Goal: Check status: Check status

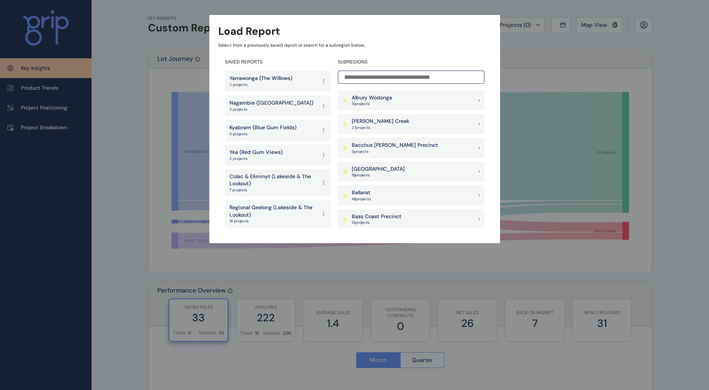
click at [260, 81] on p "Yarrawonga (The Willows)" at bounding box center [260, 78] width 63 height 7
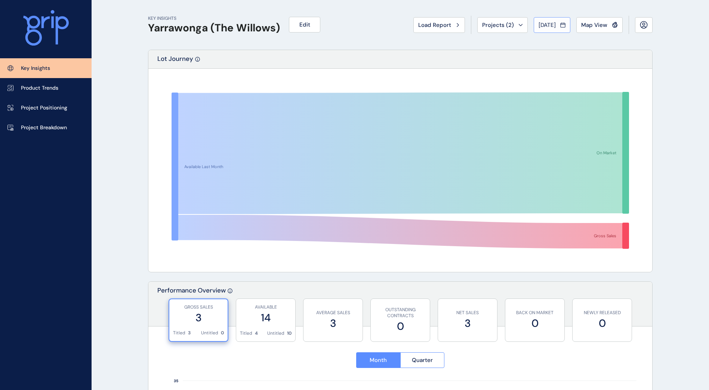
click at [542, 28] on span "[DATE]" at bounding box center [546, 24] width 17 height 7
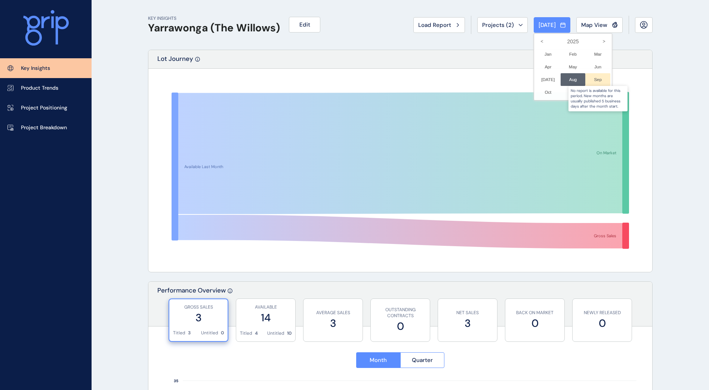
click at [586, 81] on div at bounding box center [597, 79] width 25 height 13
click at [563, 80] on li "Aug No report is available for this period. New months are usually published 5 …" at bounding box center [572, 79] width 25 height 13
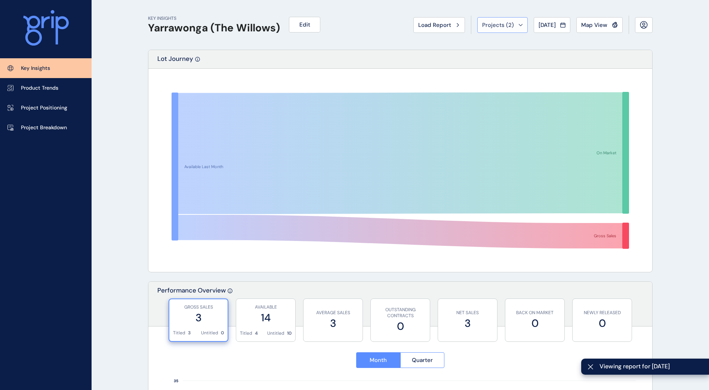
click at [482, 24] on span "Projects ( 2 )" at bounding box center [498, 24] width 32 height 7
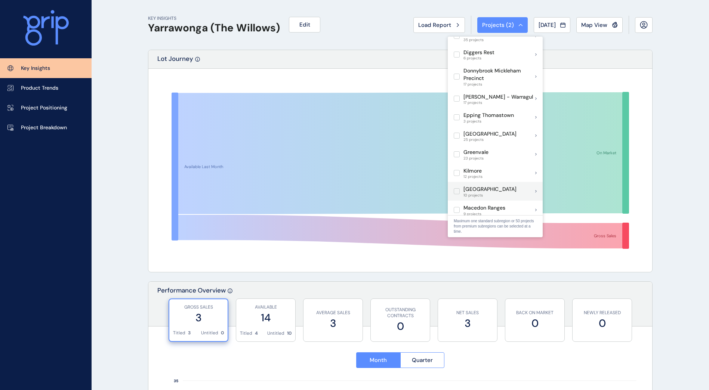
scroll to position [261, 0]
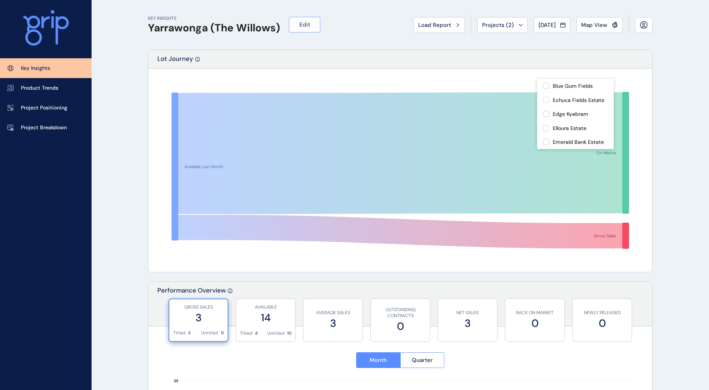
click at [312, 24] on button "Edit" at bounding box center [304, 25] width 31 height 16
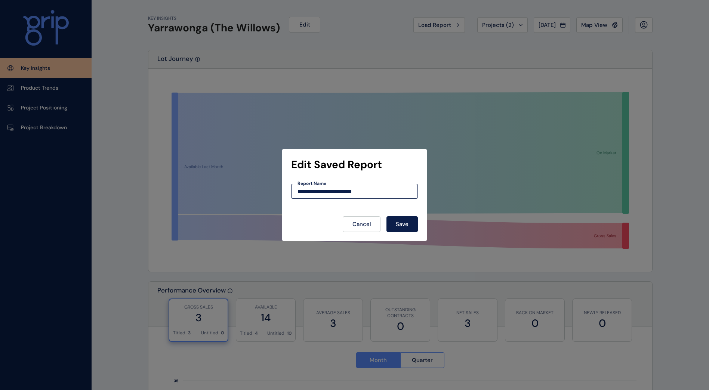
click at [374, 56] on div "**********" at bounding box center [354, 195] width 709 height 390
click at [377, 228] on button "Cancel" at bounding box center [362, 224] width 38 height 16
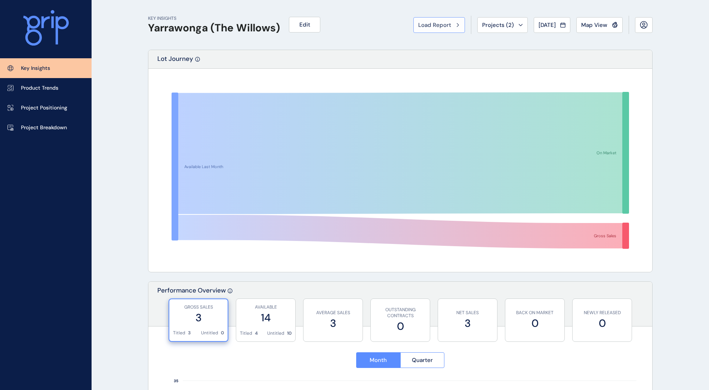
click at [429, 25] on span "Load Report" at bounding box center [434, 24] width 33 height 7
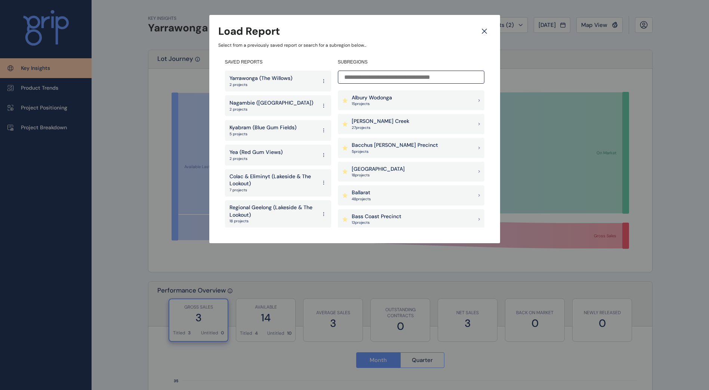
click at [266, 154] on p "Yea (Red Gum Views)" at bounding box center [255, 152] width 53 height 7
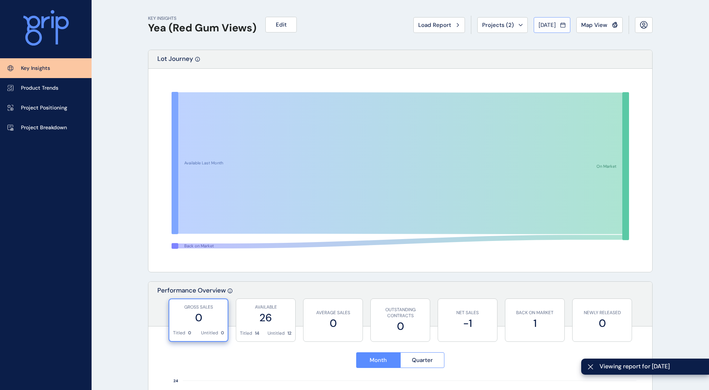
click at [545, 25] on span "[DATE]" at bounding box center [546, 24] width 17 height 7
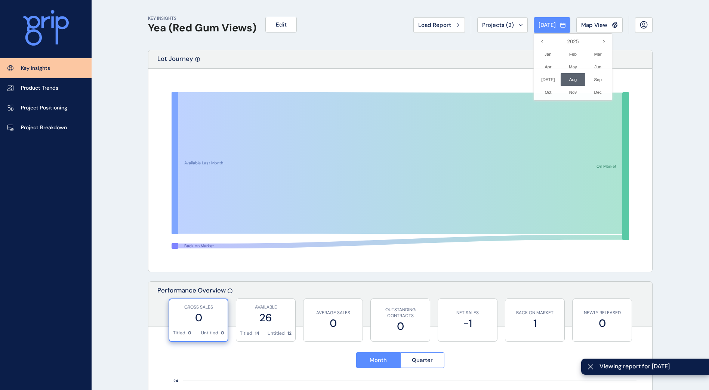
click at [211, 39] on div at bounding box center [354, 195] width 709 height 390
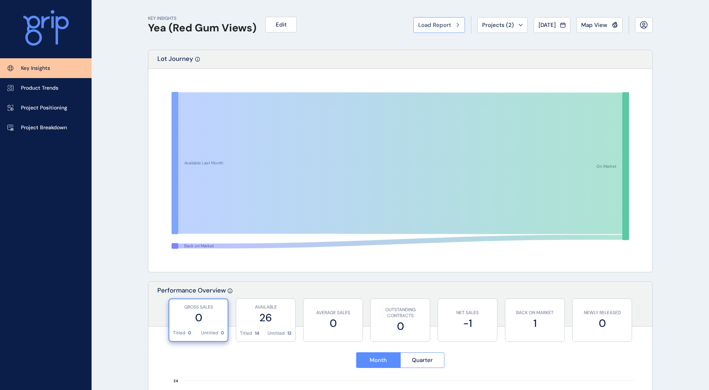
click at [419, 27] on span "Load Report" at bounding box center [434, 24] width 33 height 7
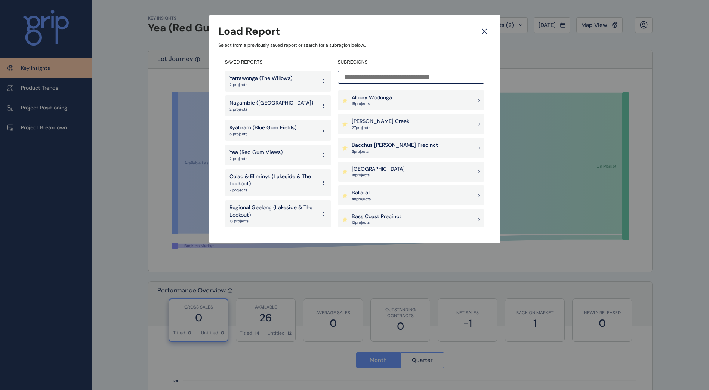
scroll to position [25, 0]
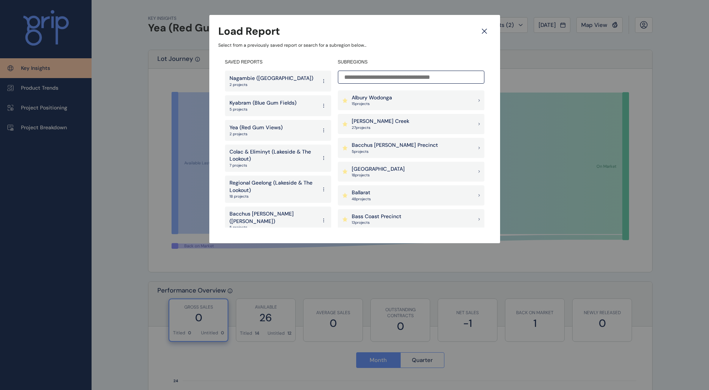
click at [264, 189] on p "Regional Geelong (Lakeside & The Lookout)" at bounding box center [272, 186] width 87 height 15
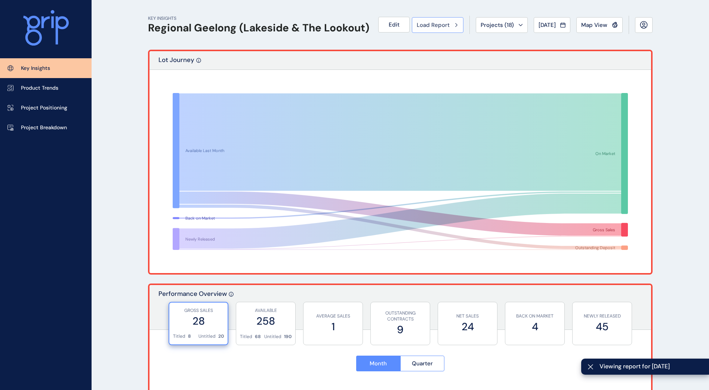
click at [426, 24] on span "Load Report" at bounding box center [432, 24] width 33 height 7
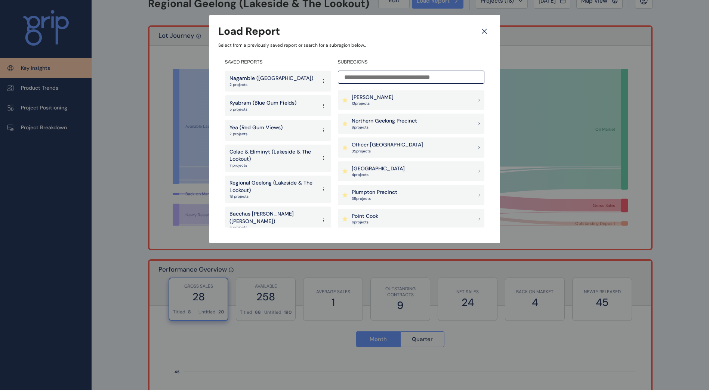
scroll to position [37, 0]
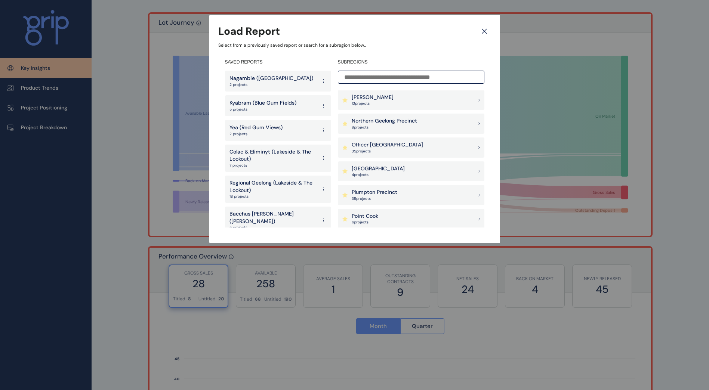
click at [266, 216] on p "Bacchus [PERSON_NAME] ([PERSON_NAME])" at bounding box center [272, 217] width 87 height 15
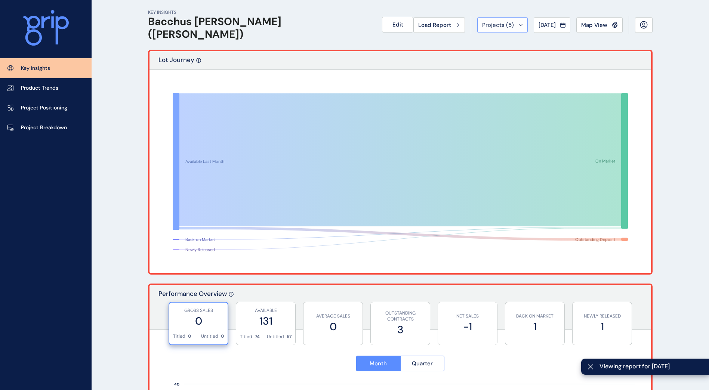
click at [482, 25] on span "Projects ( 5 )" at bounding box center [498, 24] width 32 height 7
click at [443, 25] on span "Load Report" at bounding box center [434, 24] width 33 height 7
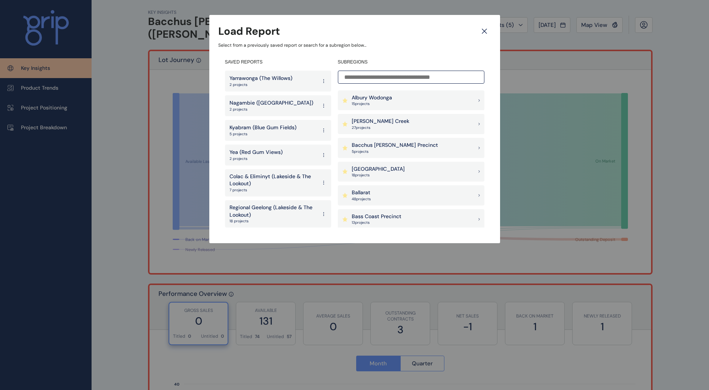
click at [273, 181] on p "Colac & Eliminyt (Lakeside & The Lookout)" at bounding box center [272, 180] width 87 height 15
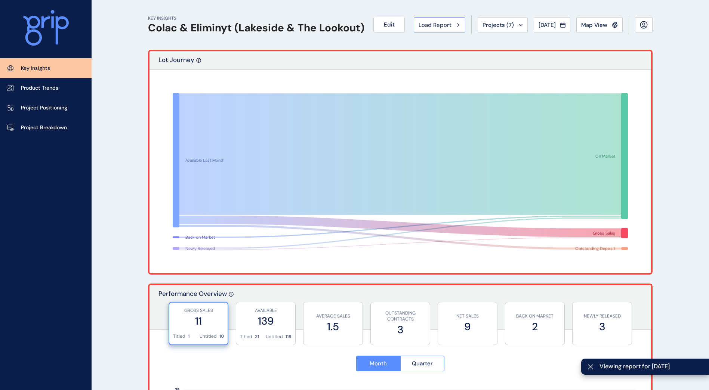
click at [433, 25] on span "Load Report" at bounding box center [434, 24] width 33 height 7
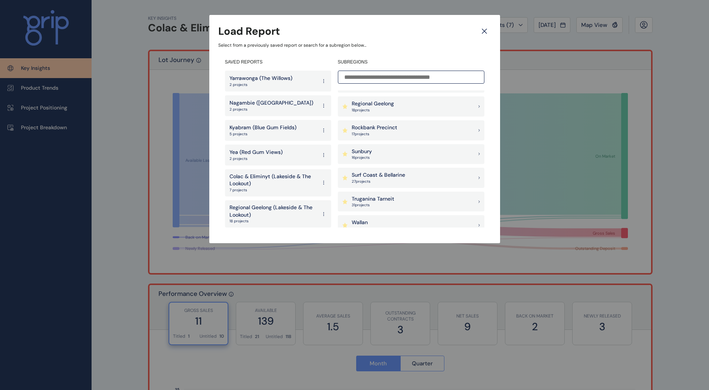
scroll to position [710, 0]
click at [358, 79] on input at bounding box center [411, 77] width 146 height 13
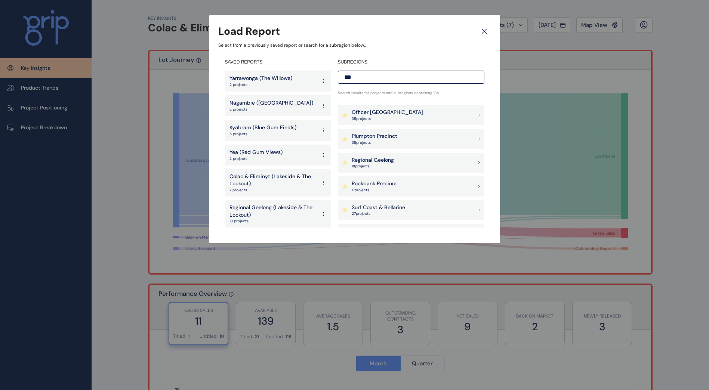
scroll to position [0, 0]
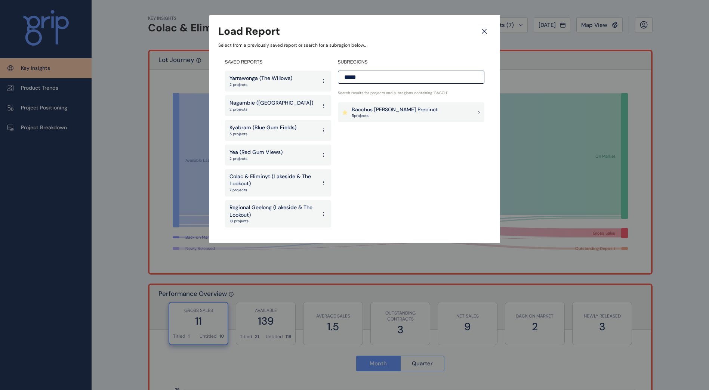
type input "*****"
click at [394, 110] on p "Bacchus [PERSON_NAME] Precinct" at bounding box center [395, 109] width 86 height 7
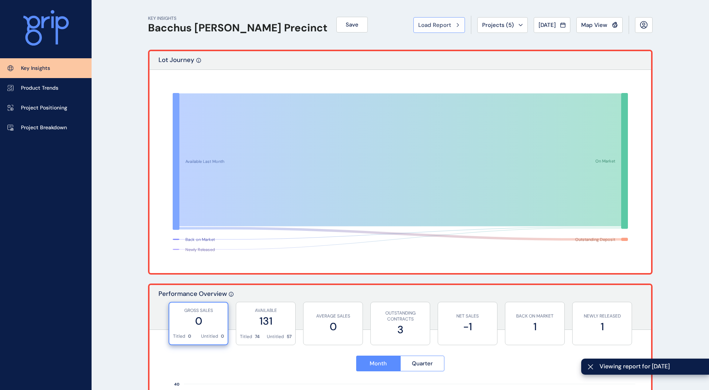
click at [439, 25] on span "Load Report" at bounding box center [434, 24] width 33 height 7
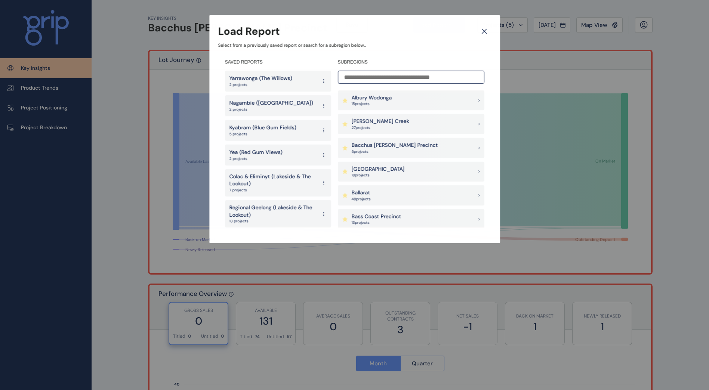
click at [378, 78] on input at bounding box center [411, 77] width 146 height 13
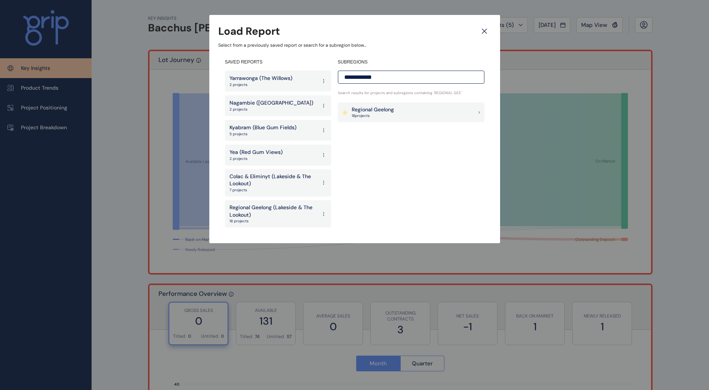
type input "**********"
click at [380, 107] on p "Regional Geelong" at bounding box center [373, 109] width 42 height 7
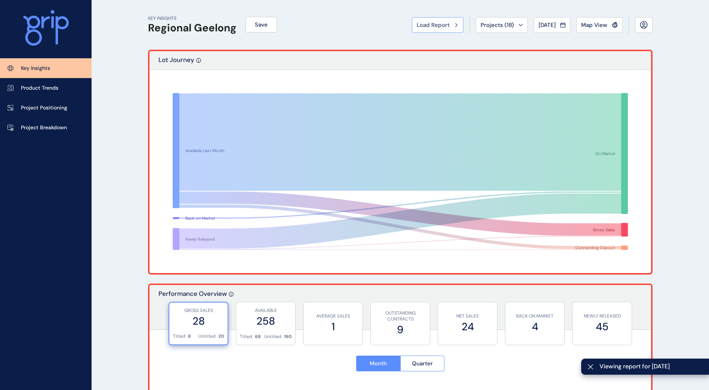
click at [448, 27] on div "Load Report" at bounding box center [437, 24] width 42 height 7
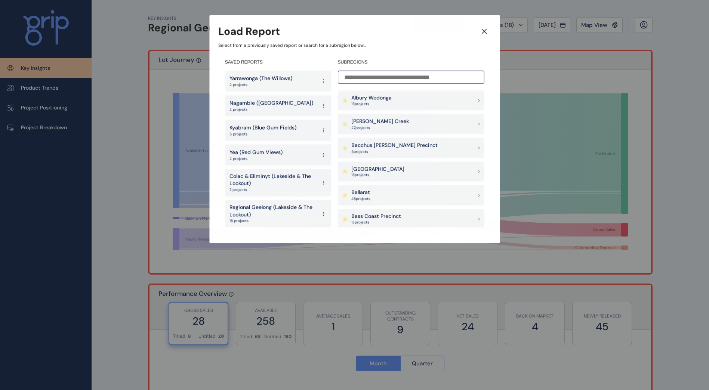
click at [368, 75] on input at bounding box center [411, 77] width 146 height 13
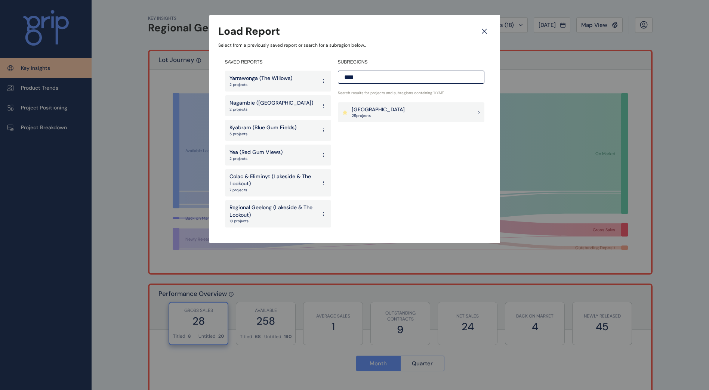
type input "****"
click at [373, 109] on p "[GEOGRAPHIC_DATA]" at bounding box center [378, 109] width 53 height 7
